Goal: Obtain resource: Download file/media

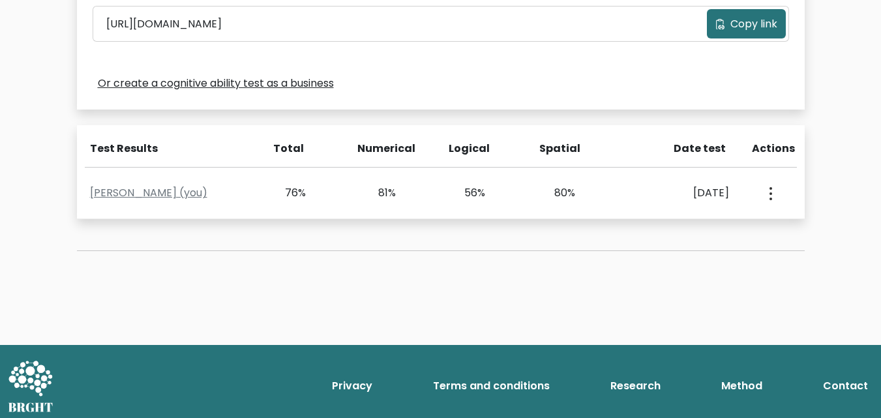
scroll to position [473, 0]
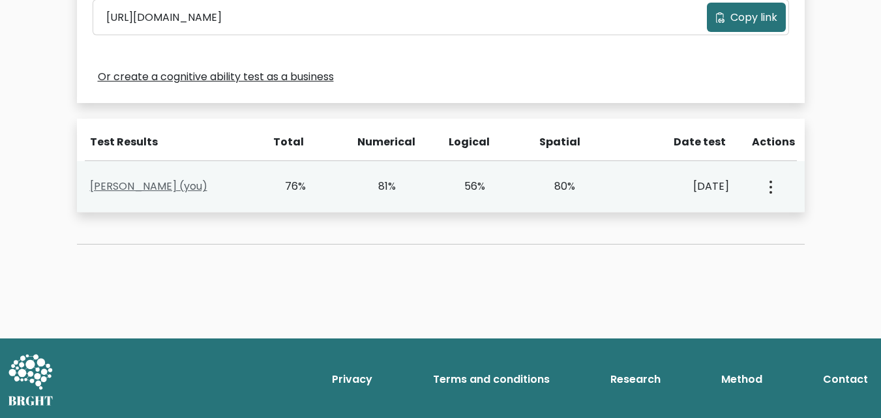
click at [148, 189] on link "[PERSON_NAME] (you)" at bounding box center [148, 186] width 117 height 15
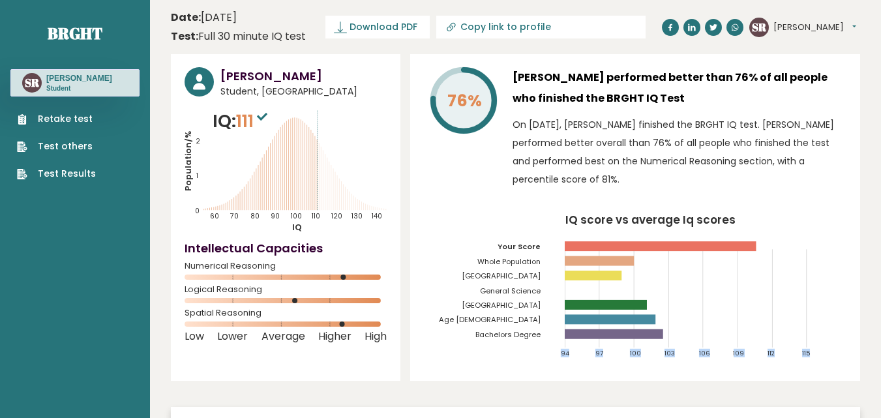
drag, startPoint x: 764, startPoint y: 244, endPoint x: 849, endPoint y: 369, distance: 151.3
click at [849, 369] on div "76% Shubhankar Roy performed better than 76% of all people who finished the BRG…" at bounding box center [635, 217] width 450 height 327
click at [851, 272] on div "76% Shubhankar Roy performed better than 76% of all people who finished the BRG…" at bounding box center [635, 217] width 450 height 327
drag, startPoint x: 818, startPoint y: 258, endPoint x: 793, endPoint y: 252, distance: 25.5
click at [816, 257] on icon "IQ score vs average Iq scores 94 97 100 103 106 109 112 115 Your Score Whole Po…" at bounding box center [635, 291] width 423 height 153
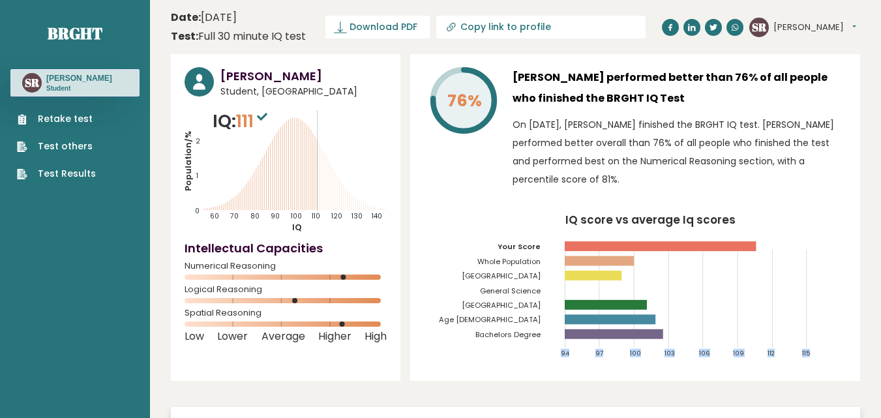
click at [761, 248] on icon "IQ score vs average Iq scores 94 97 100 103 106 109 112 115 Your Score Whole Po…" at bounding box center [635, 291] width 423 height 153
click at [750, 243] on rect at bounding box center [660, 246] width 191 height 10
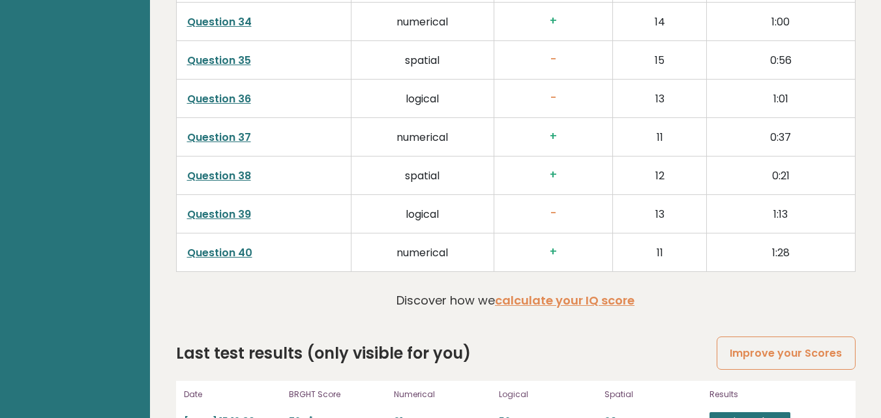
scroll to position [3434, 0]
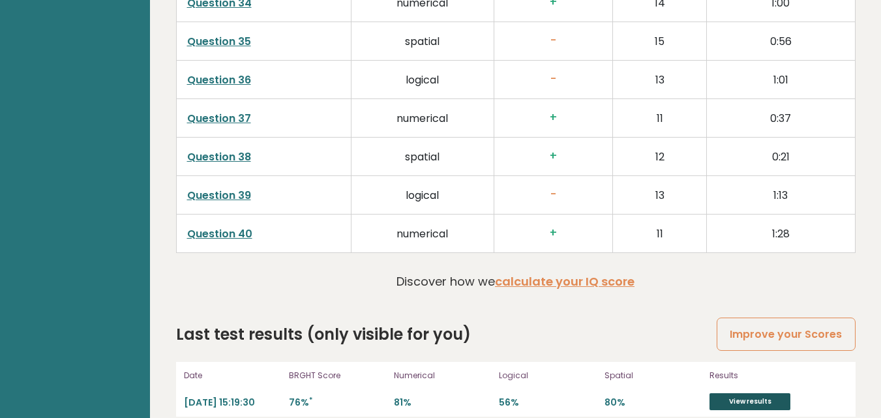
click at [756, 393] on link "View results" at bounding box center [750, 401] width 81 height 17
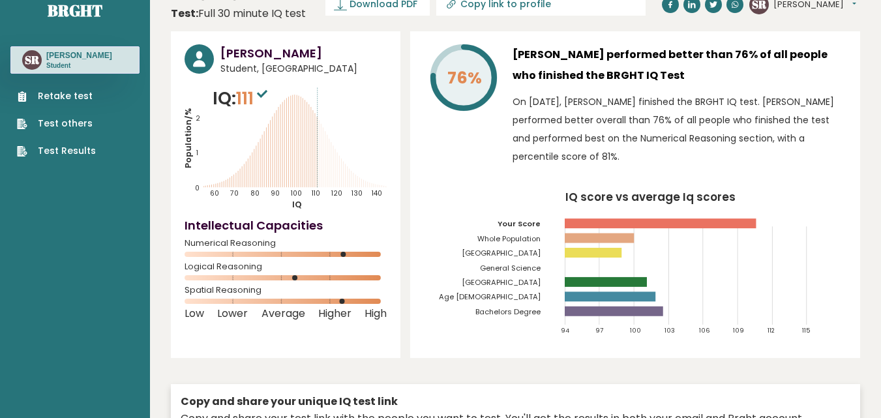
scroll to position [0, 0]
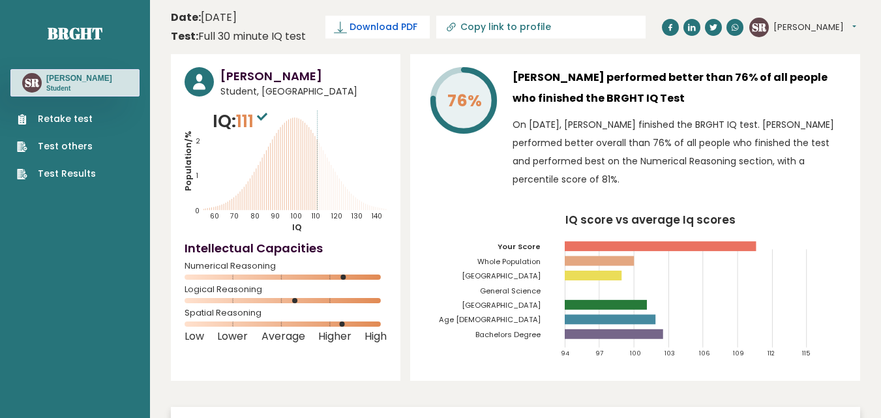
click at [405, 26] on span "Download PDF" at bounding box center [384, 27] width 68 height 14
